Goal: Task Accomplishment & Management: Manage account settings

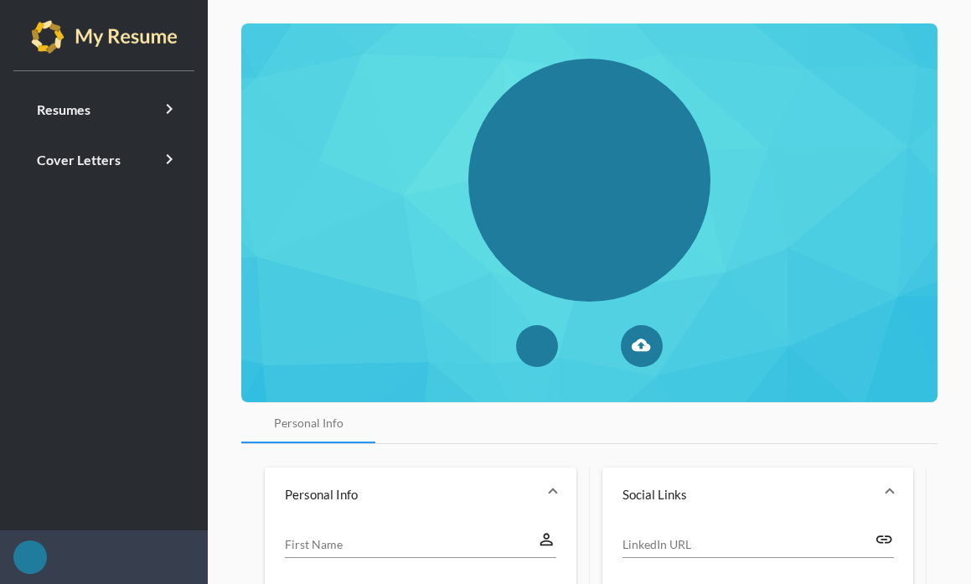
type input "[PERSON_NAME]"
type input "Blue Jr"
type input "[PHONE_NUMBER]"
type input "[GEOGRAPHIC_DATA]"
type input "MI"
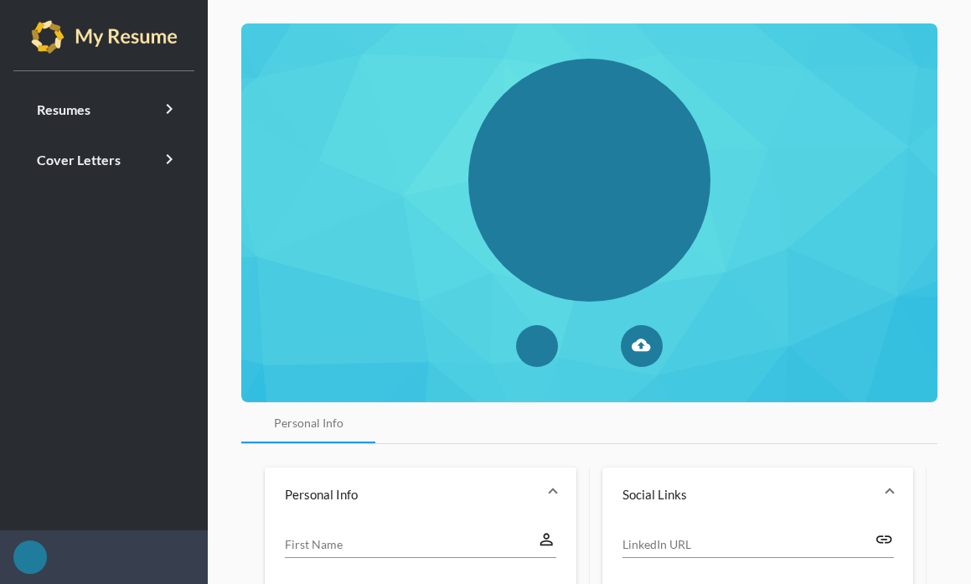
type input "48205"
